Goal: Information Seeking & Learning: Find specific fact

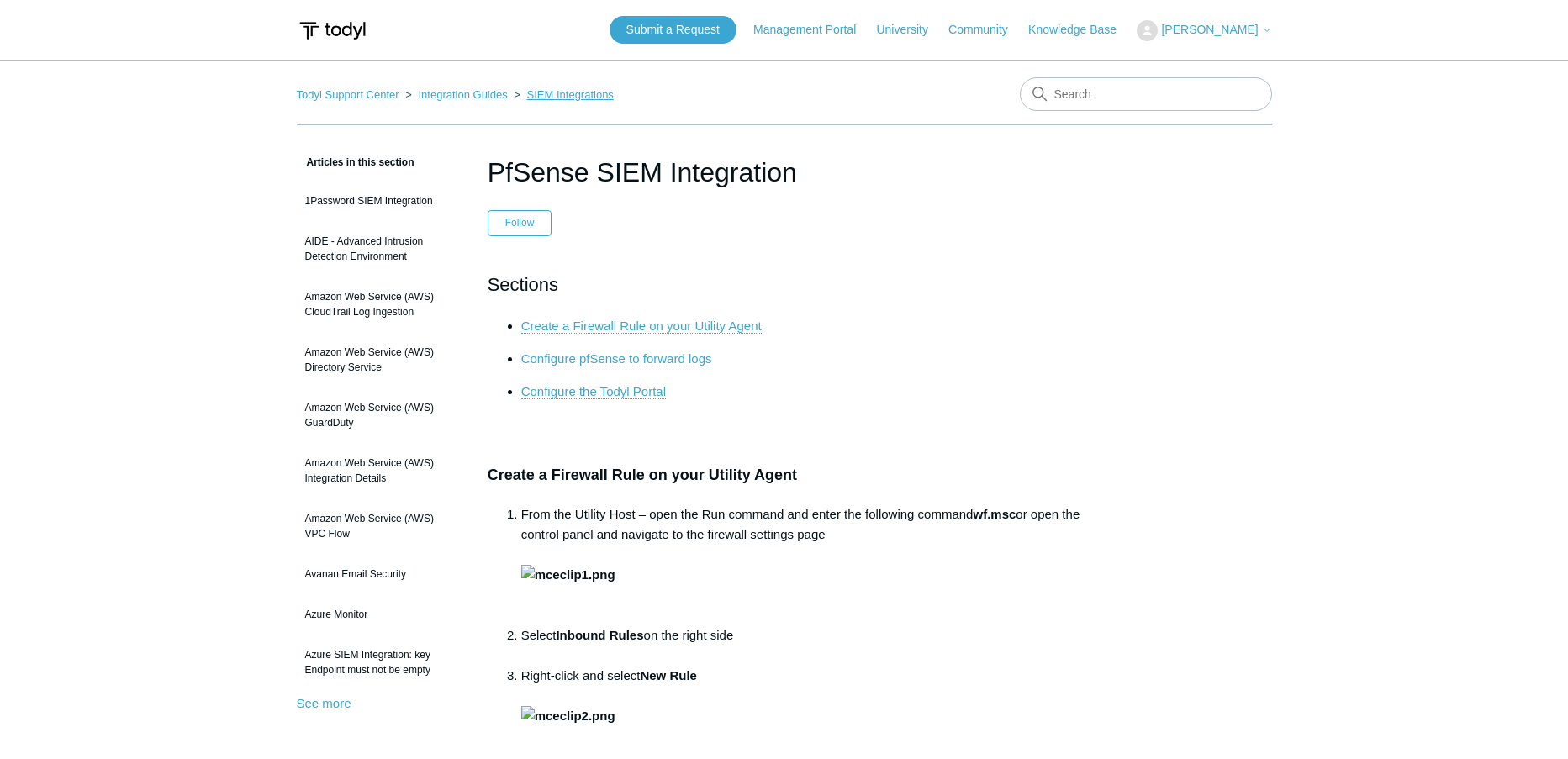
click at [562, 92] on link "SIEM Integrations" at bounding box center [570, 94] width 87 height 12
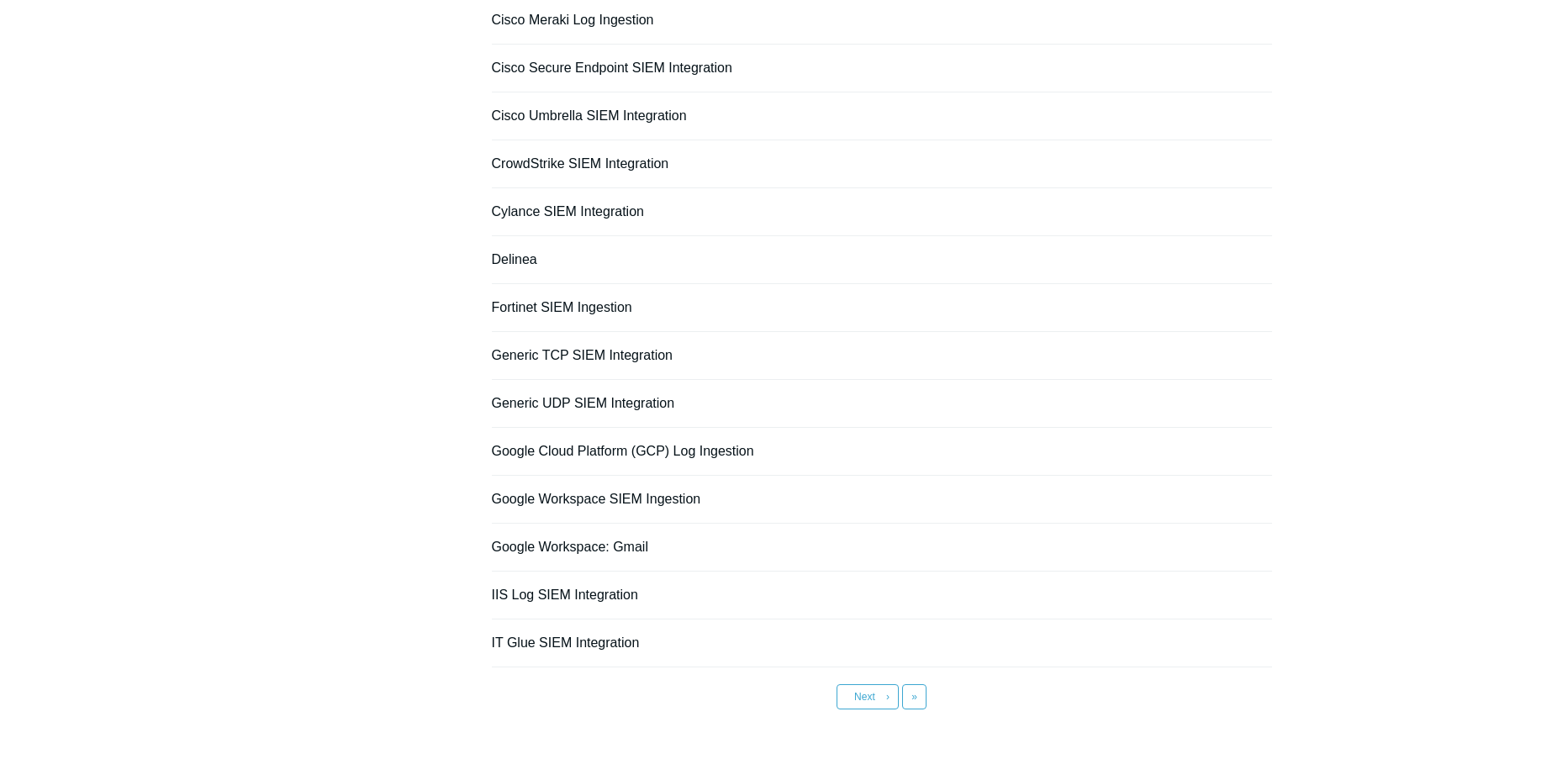
scroll to position [1056, 0]
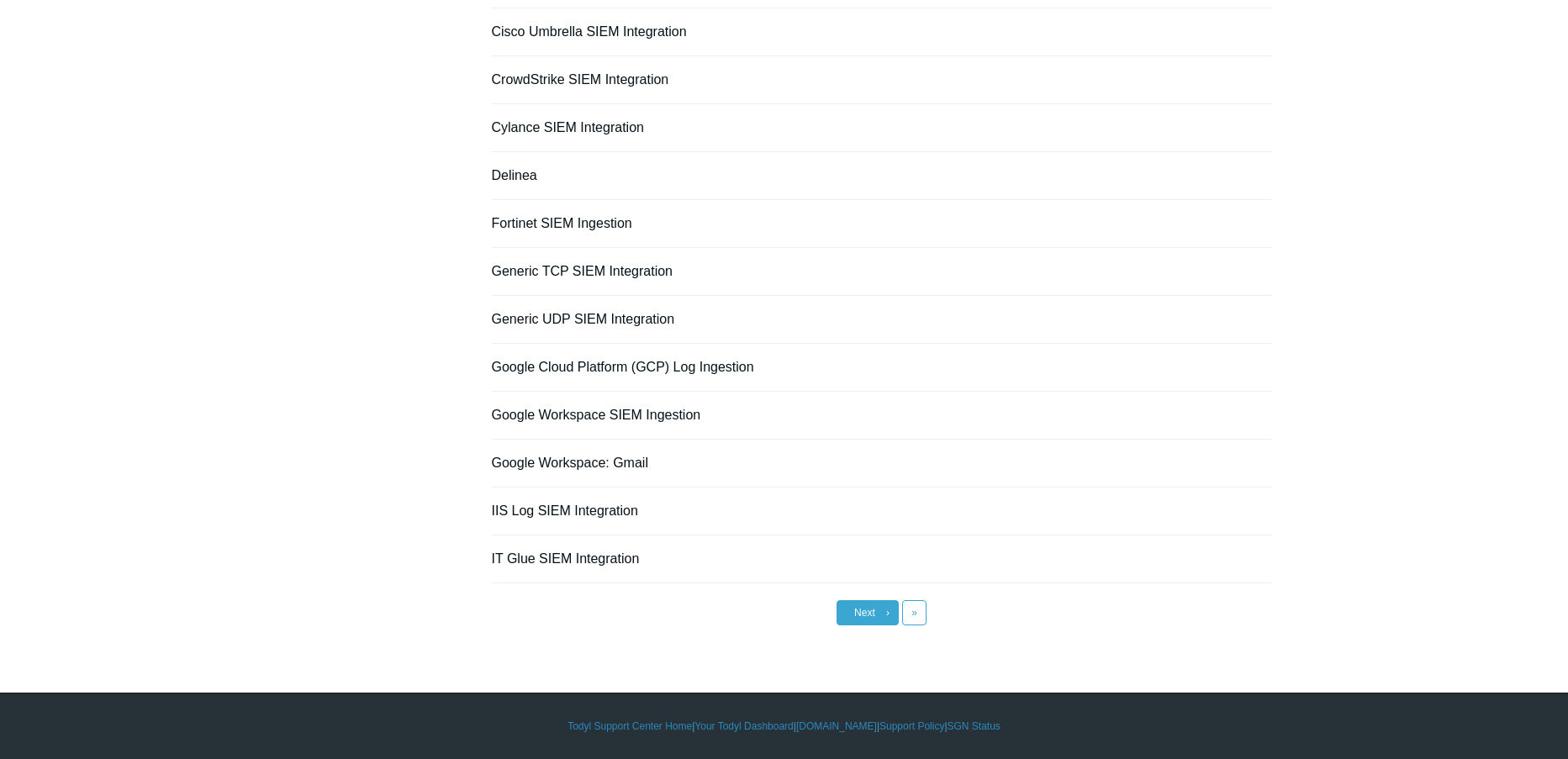
click at [853, 613] on link "Next ›" at bounding box center [868, 613] width 62 height 25
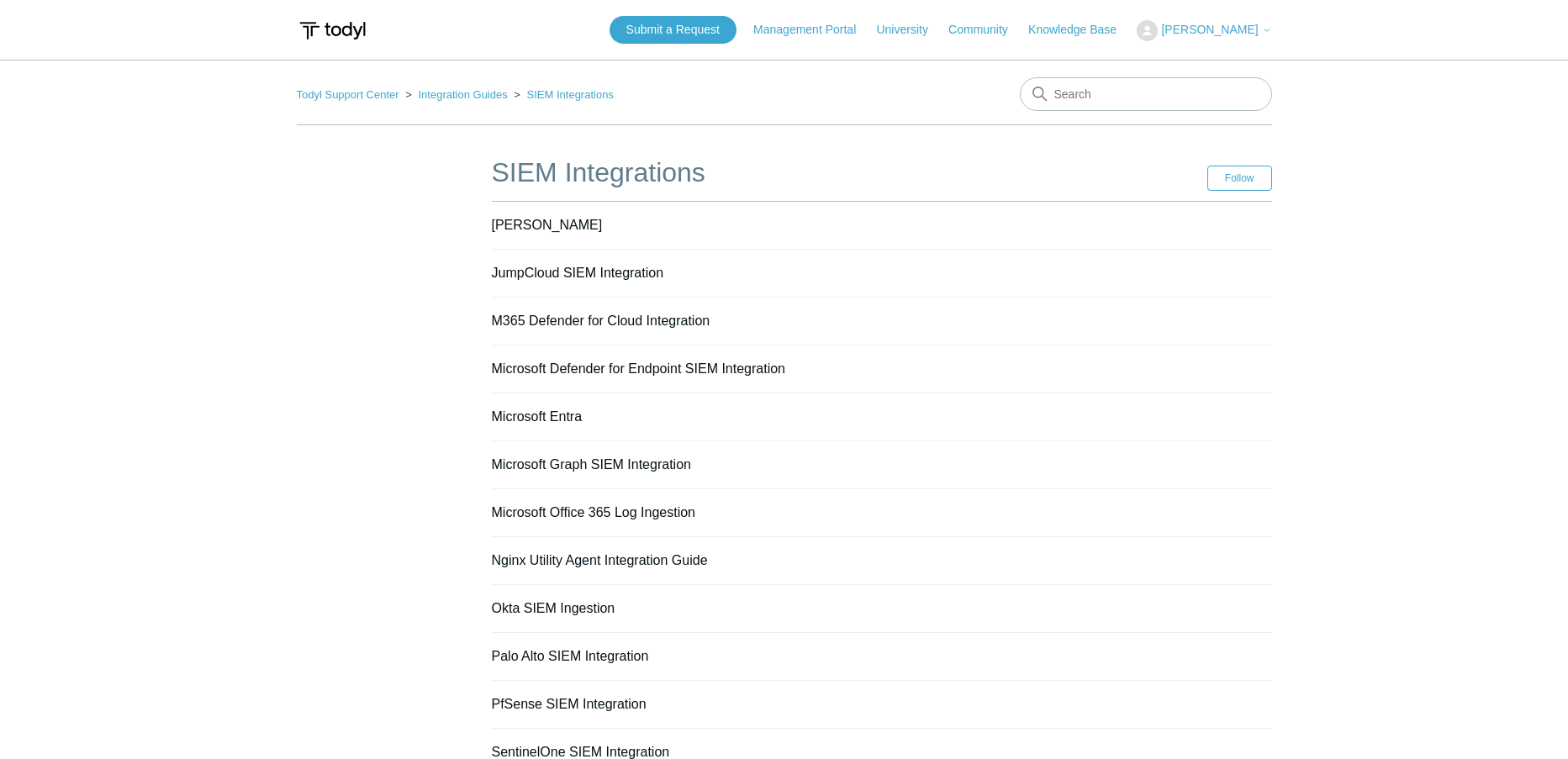
scroll to position [84, 0]
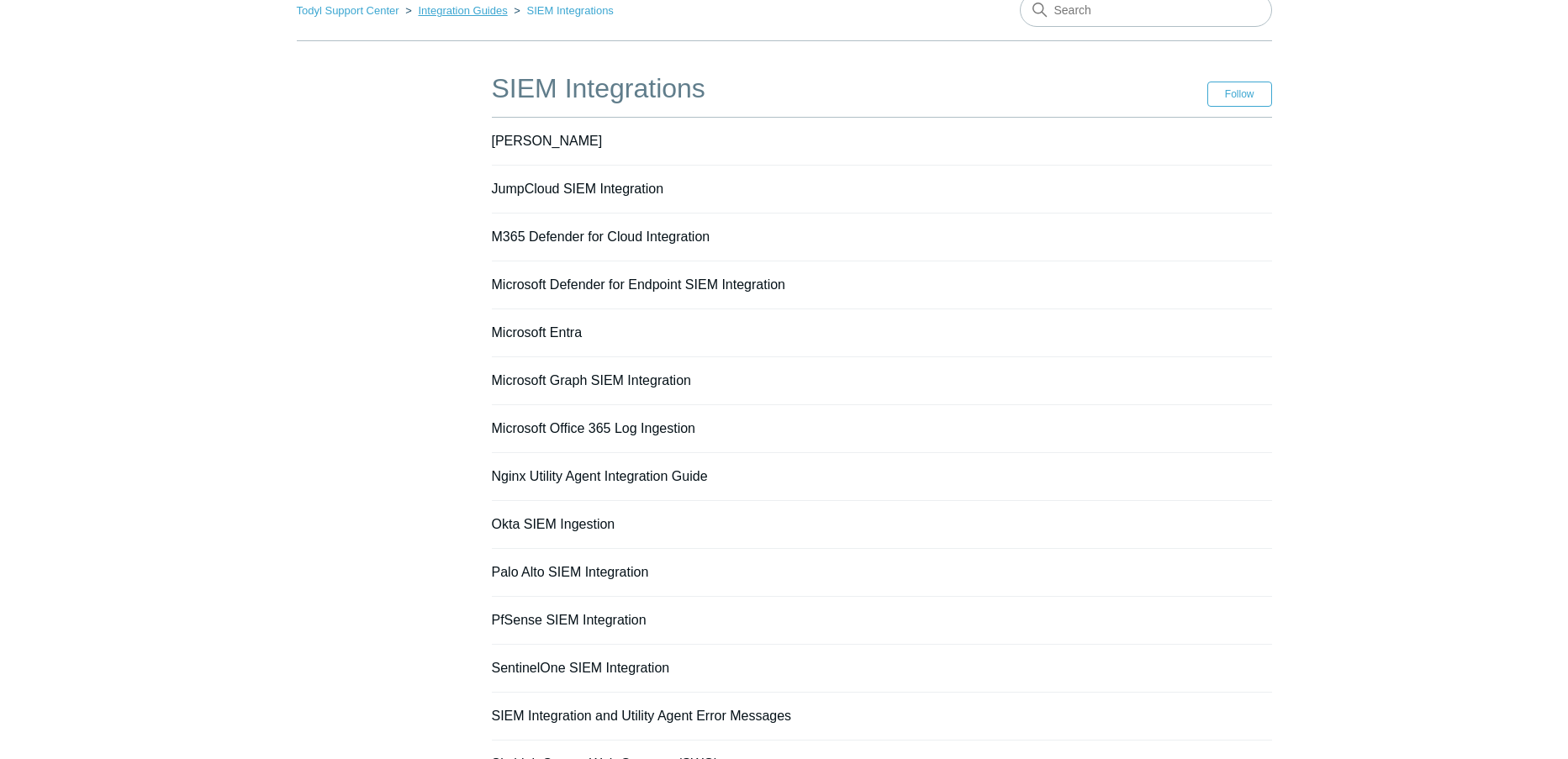
click at [442, 8] on link "Integration Guides" at bounding box center [463, 9] width 89 height 12
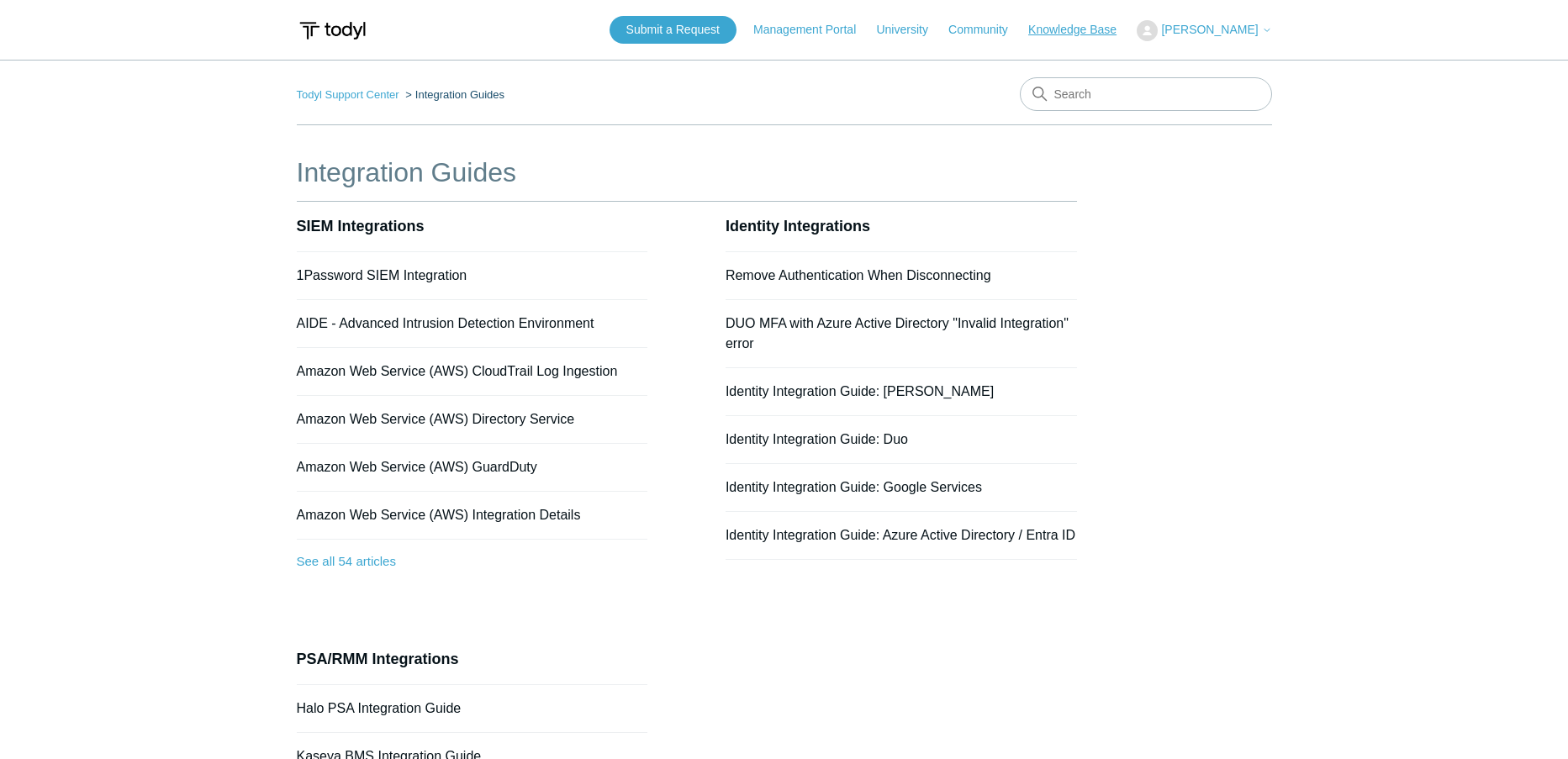
click at [1060, 25] on link "Knowledge Base" at bounding box center [1080, 29] width 105 height 18
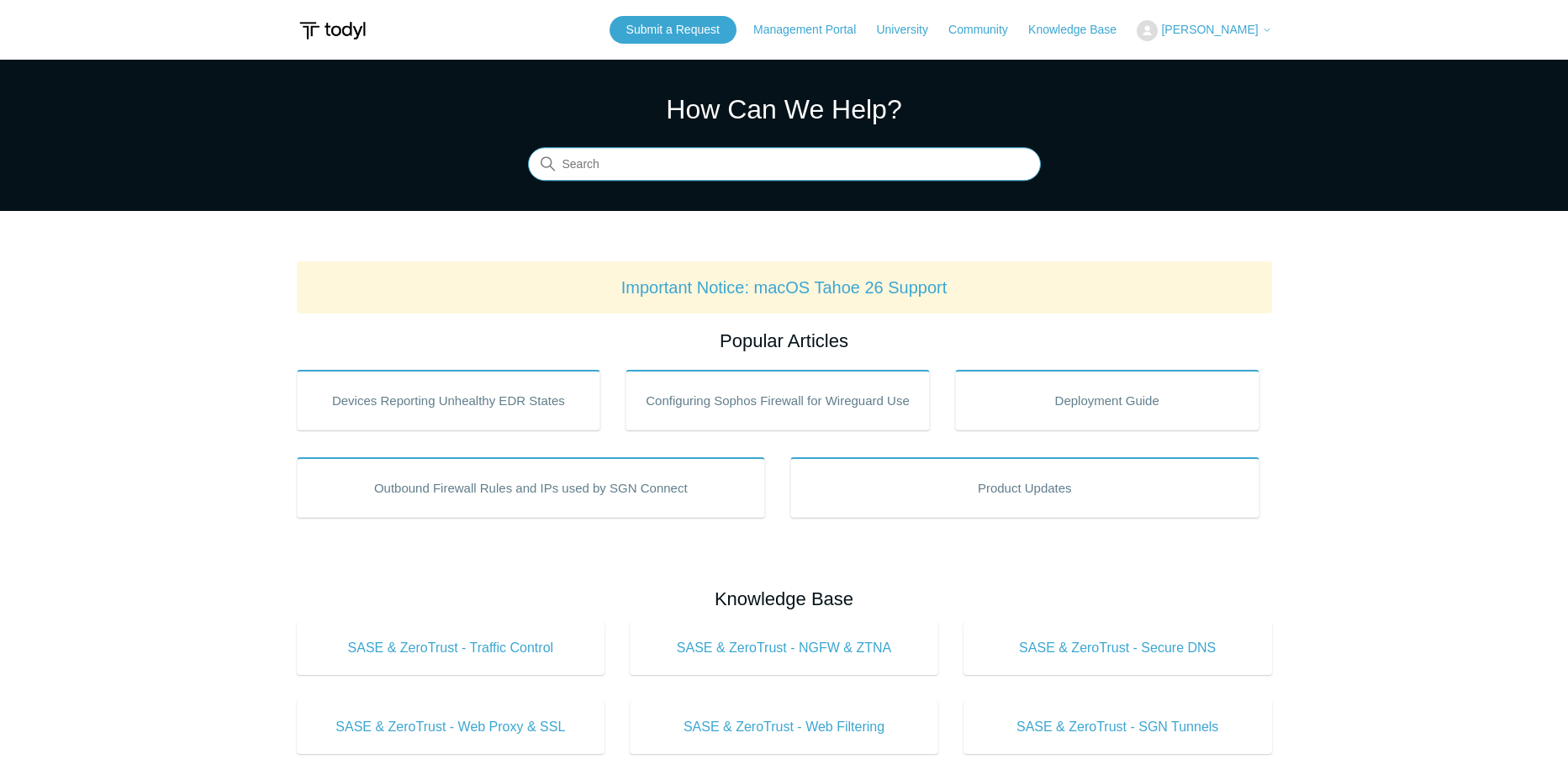
click at [614, 169] on input "Search" at bounding box center [784, 165] width 513 height 34
type input "SIEM integrations"
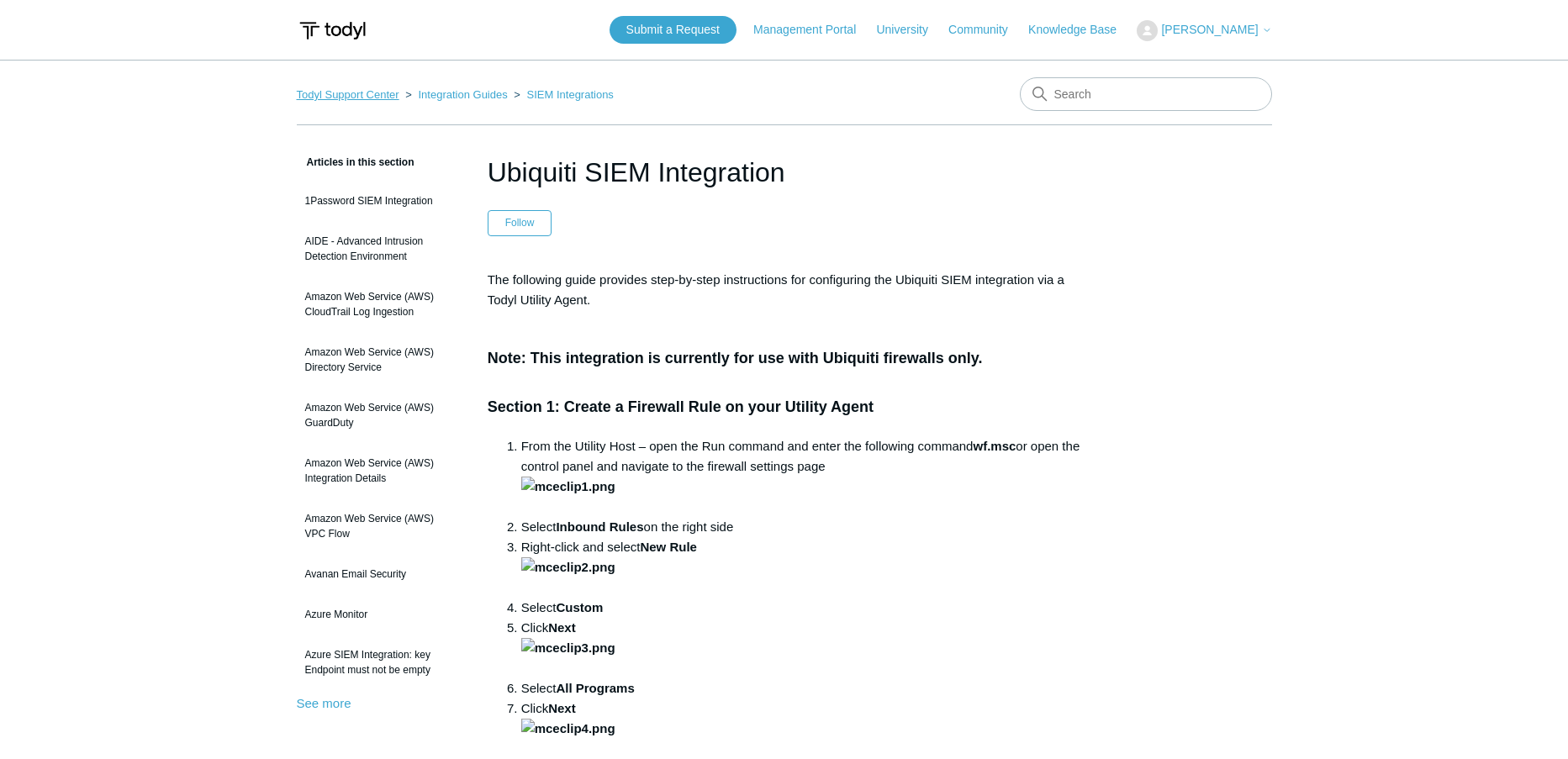
click at [353, 91] on link "Todyl Support Center" at bounding box center [347, 94] width 103 height 12
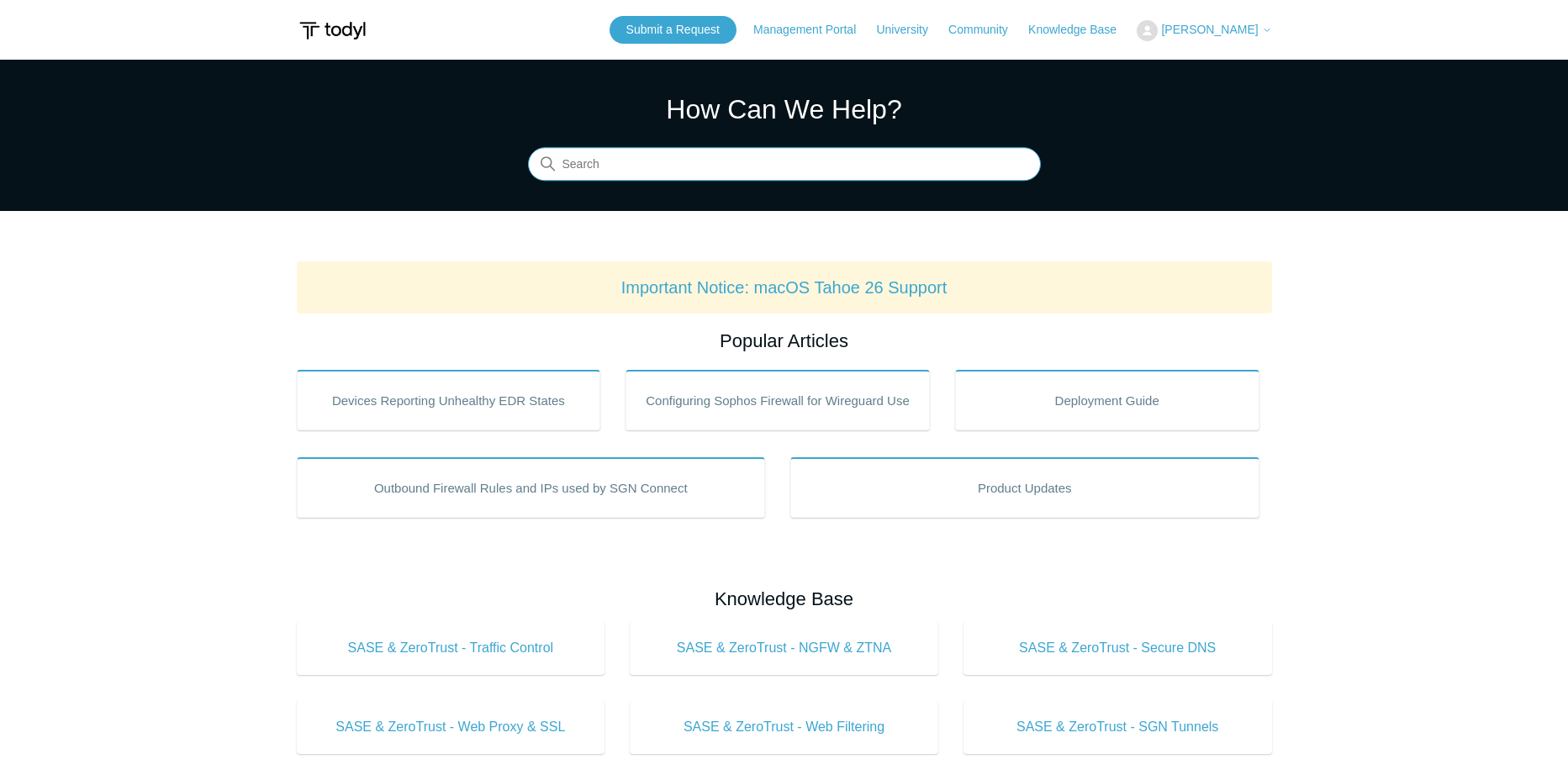
click at [612, 162] on input "Search" at bounding box center [784, 165] width 513 height 34
type input "utility agent"
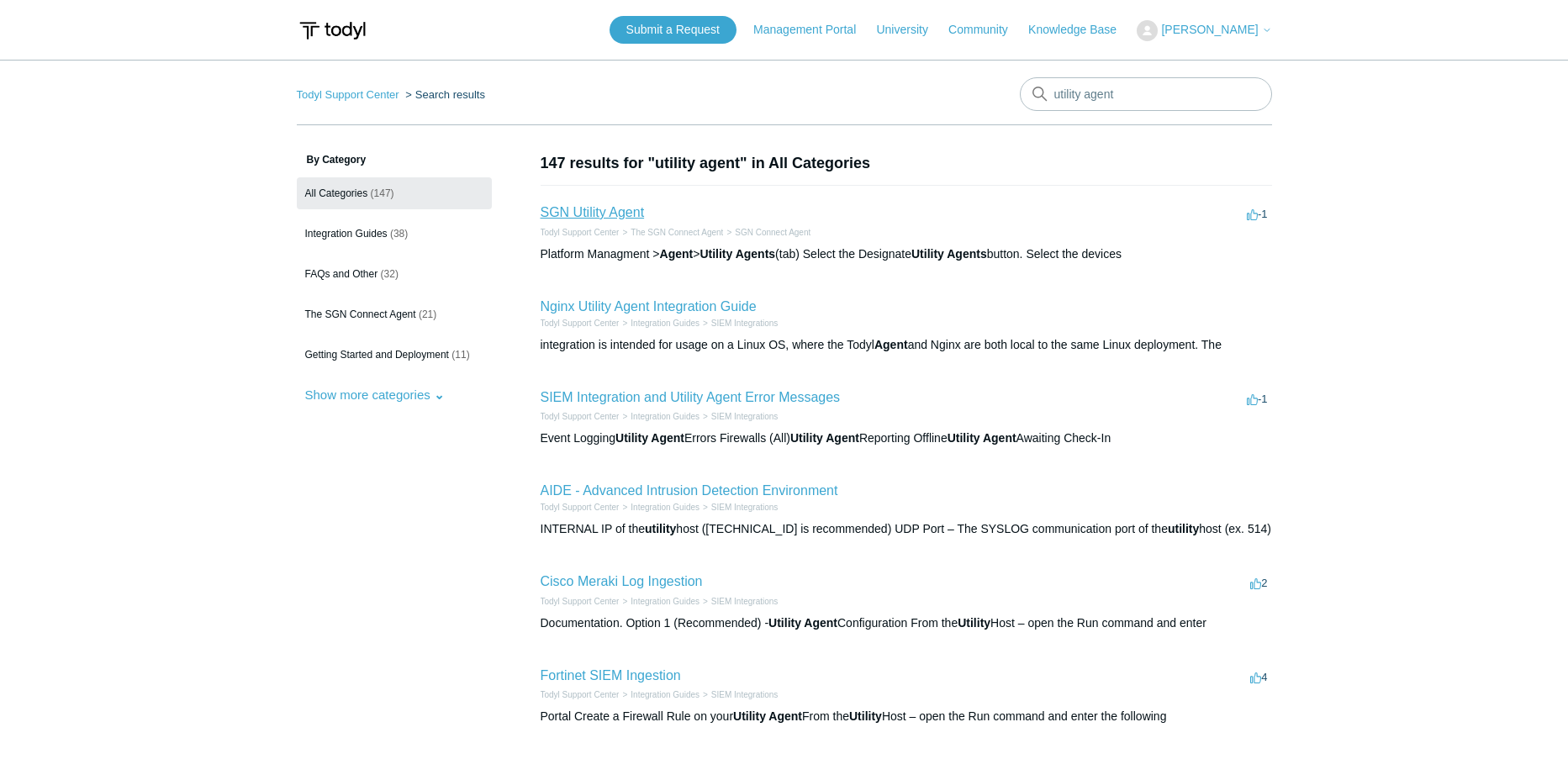
click at [613, 216] on link "SGN Utility Agent" at bounding box center [593, 211] width 104 height 14
